Goal: Find specific page/section: Find specific page/section

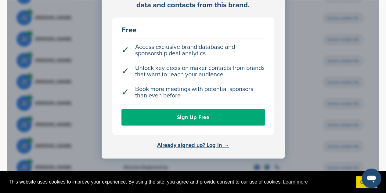
scroll to position [256, 0]
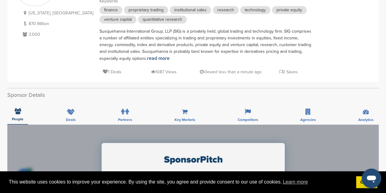
scroll to position [79, 0]
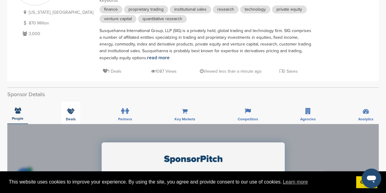
click at [77, 112] on div "Deals" at bounding box center [70, 112] width 19 height 23
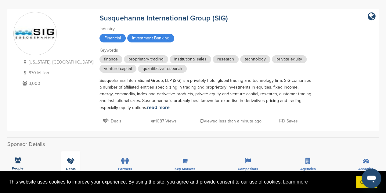
scroll to position [38, 0]
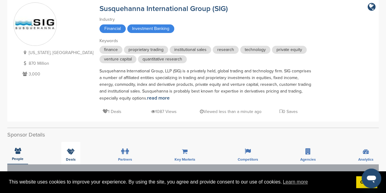
click at [23, 160] on span "Deals" at bounding box center [18, 159] width 12 height 4
click at [76, 141] on div "Deals" at bounding box center [70, 152] width 19 height 23
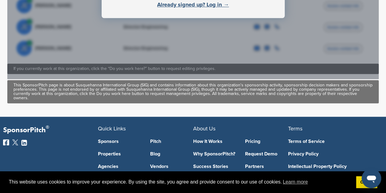
scroll to position [398, 0]
